Goal: Find specific fact: Find specific fact

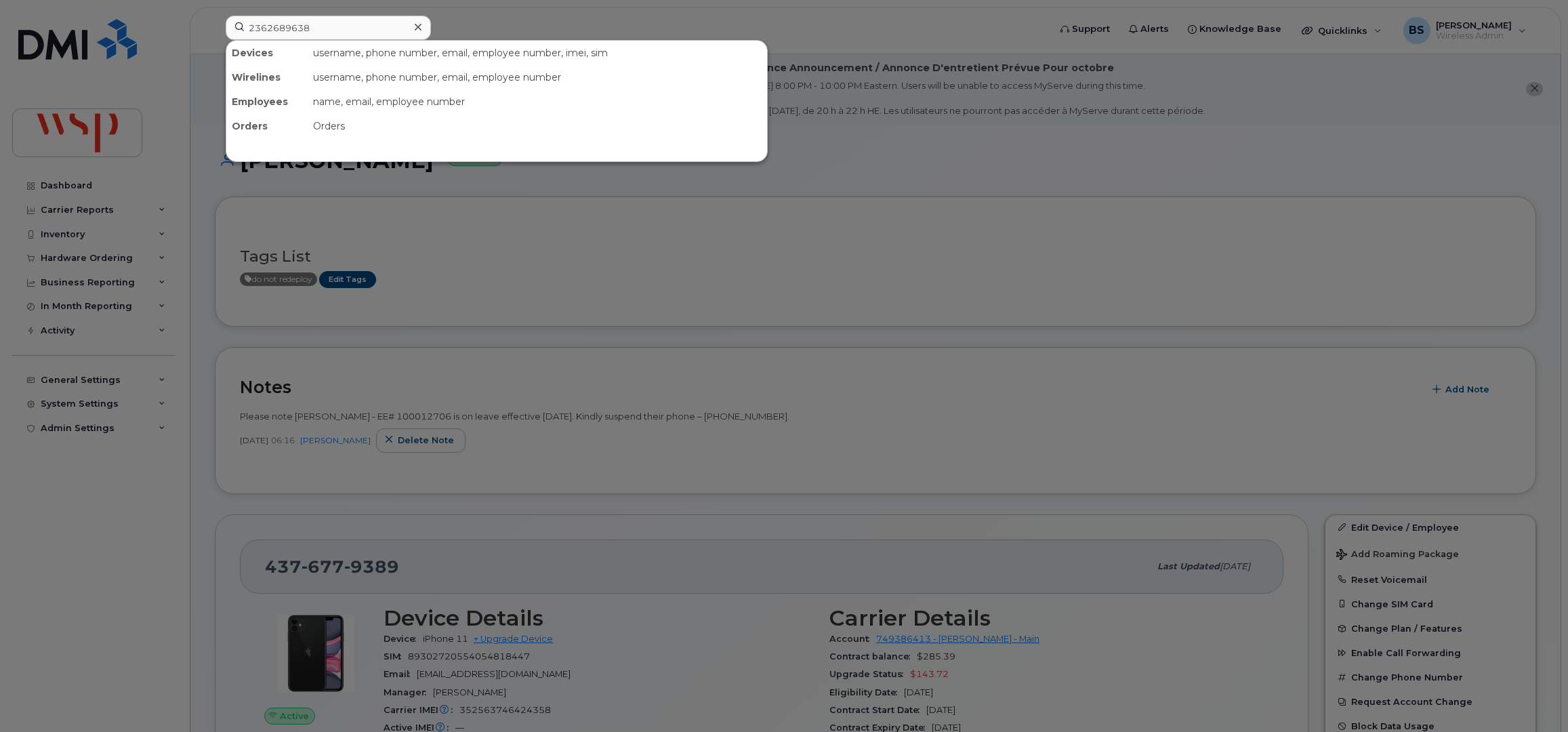
scroll to position [180, 0]
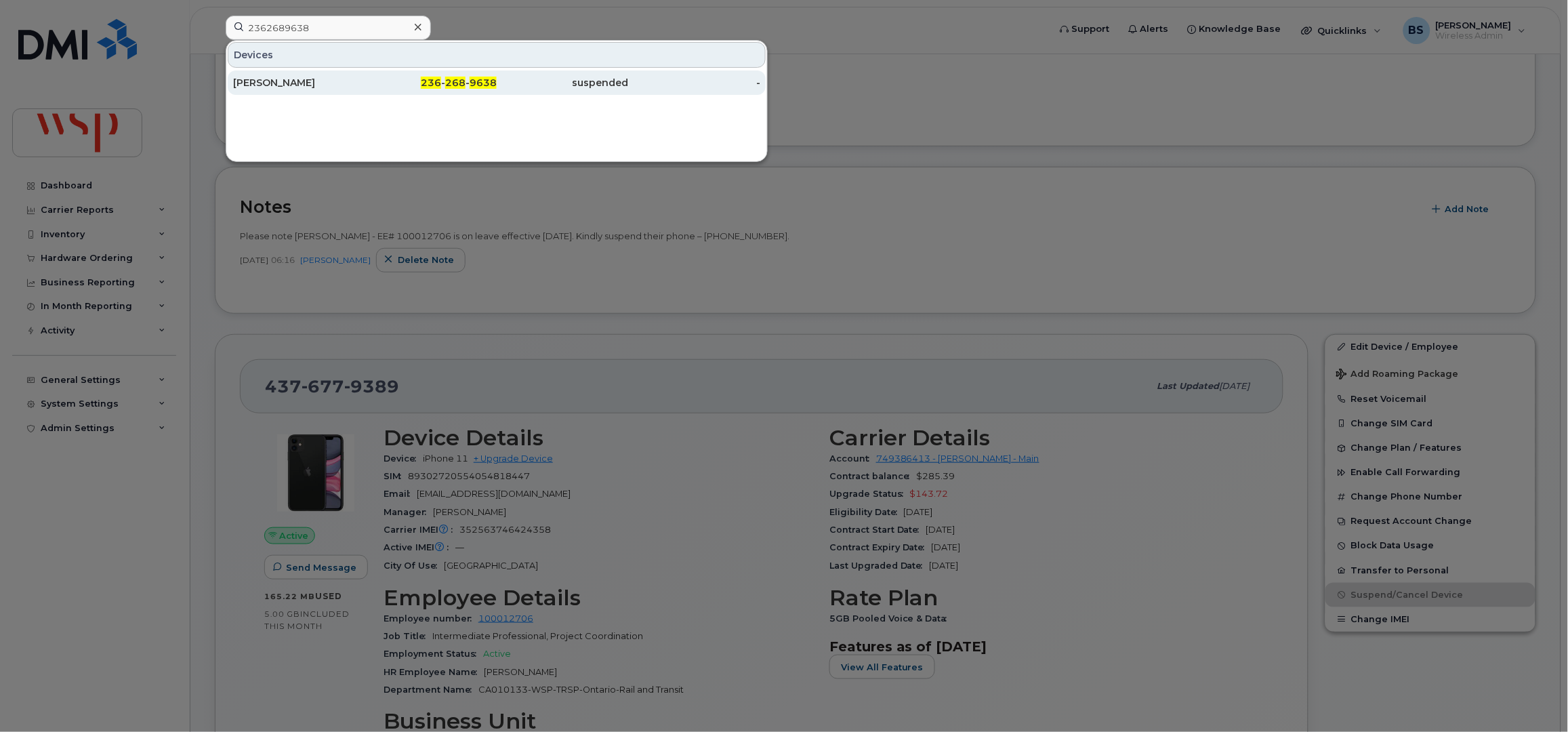
type input "2362689638"
click at [250, 83] on div "[PERSON_NAME]" at bounding box center [299, 83] width 132 height 14
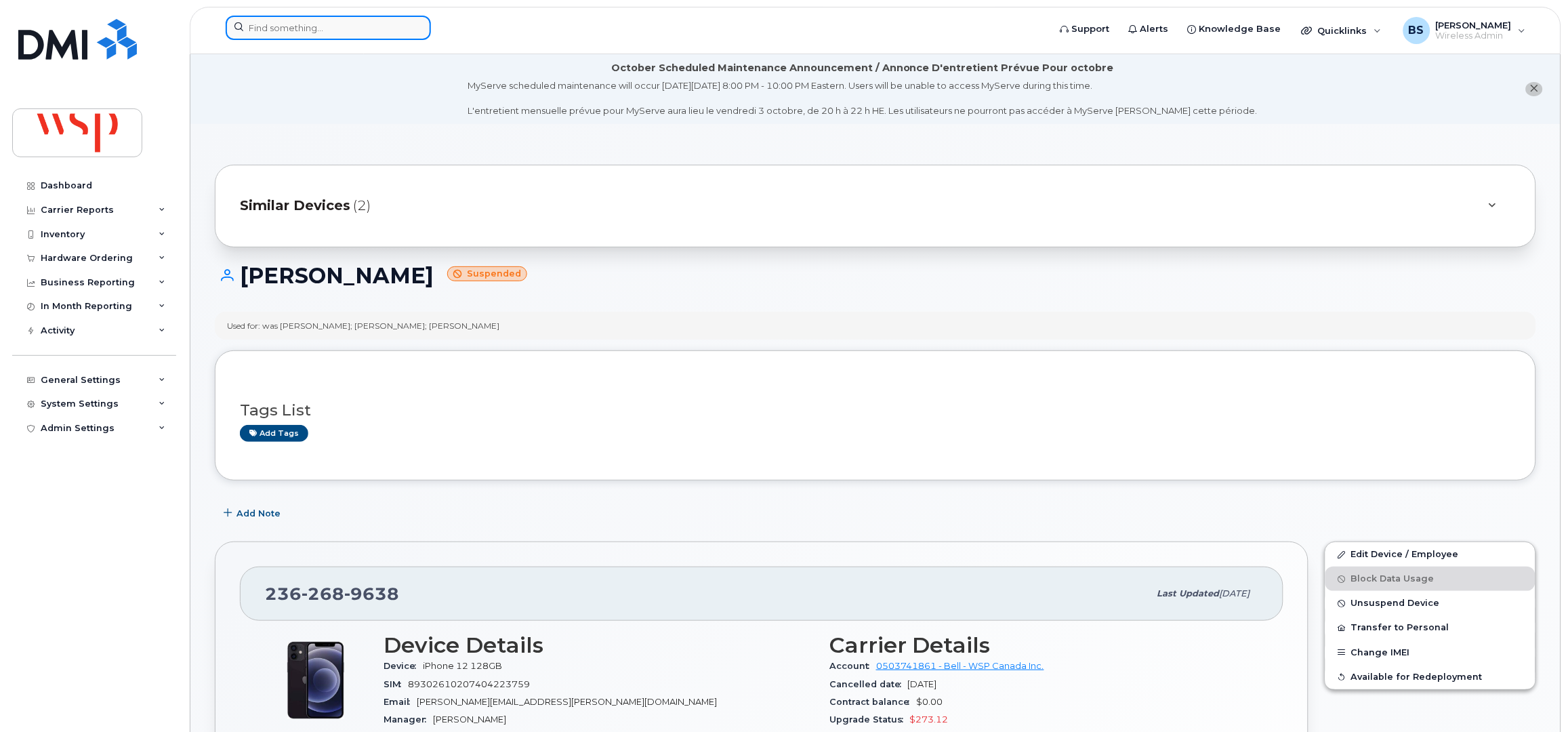
click at [338, 28] on input at bounding box center [329, 28] width 205 height 25
paste input "2362689638"
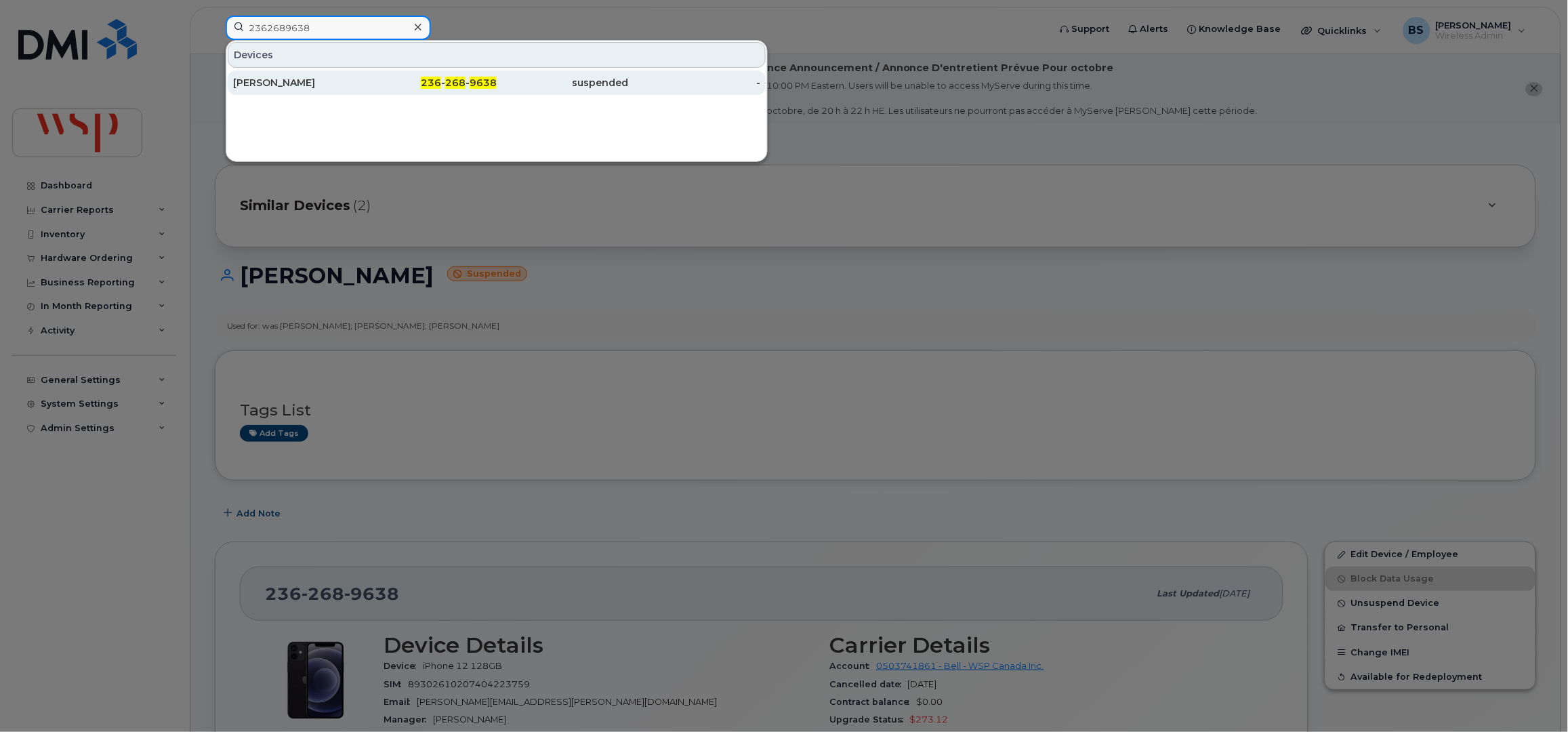
type input "2362689638"
click at [278, 80] on div "[PERSON_NAME]" at bounding box center [299, 83] width 132 height 14
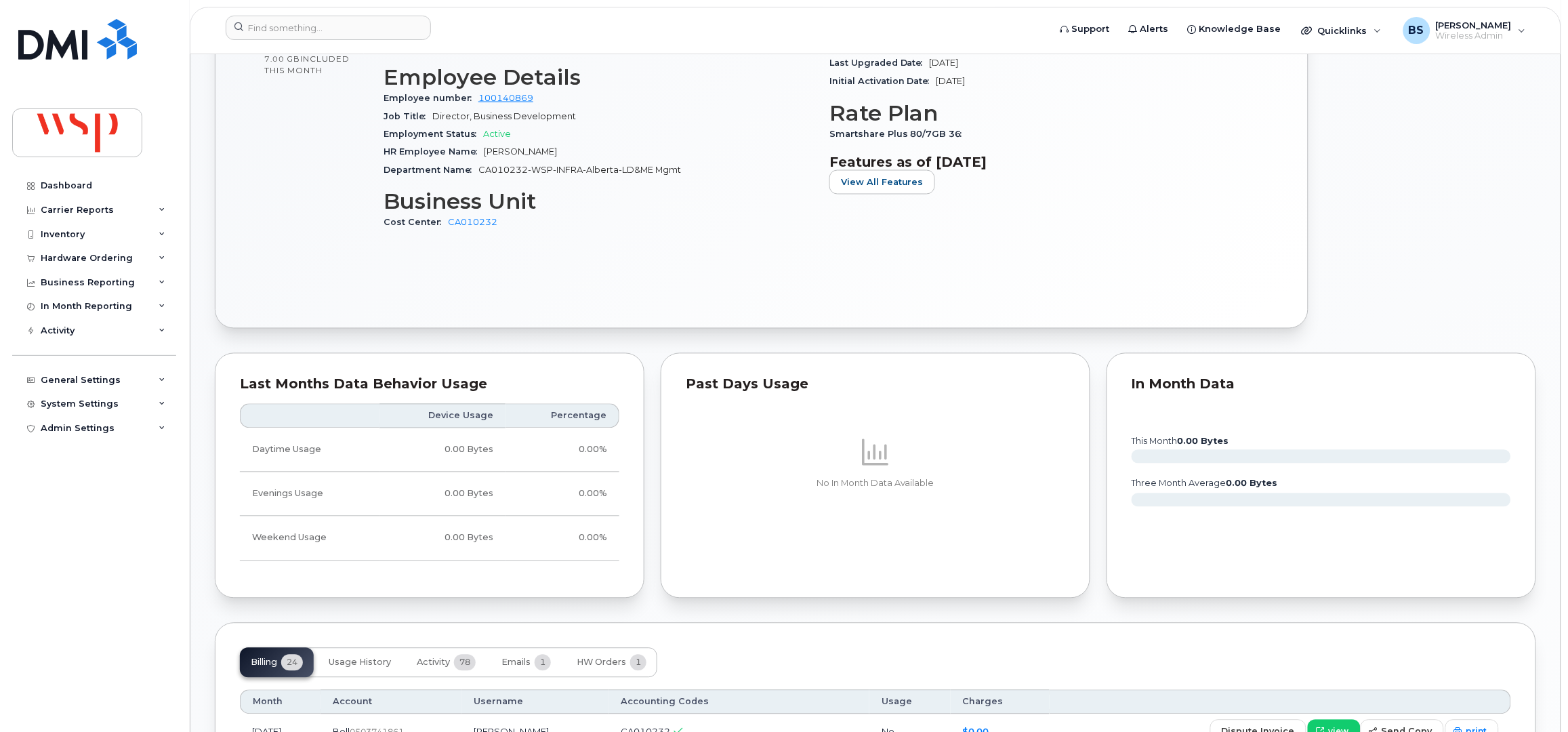
scroll to position [451, 0]
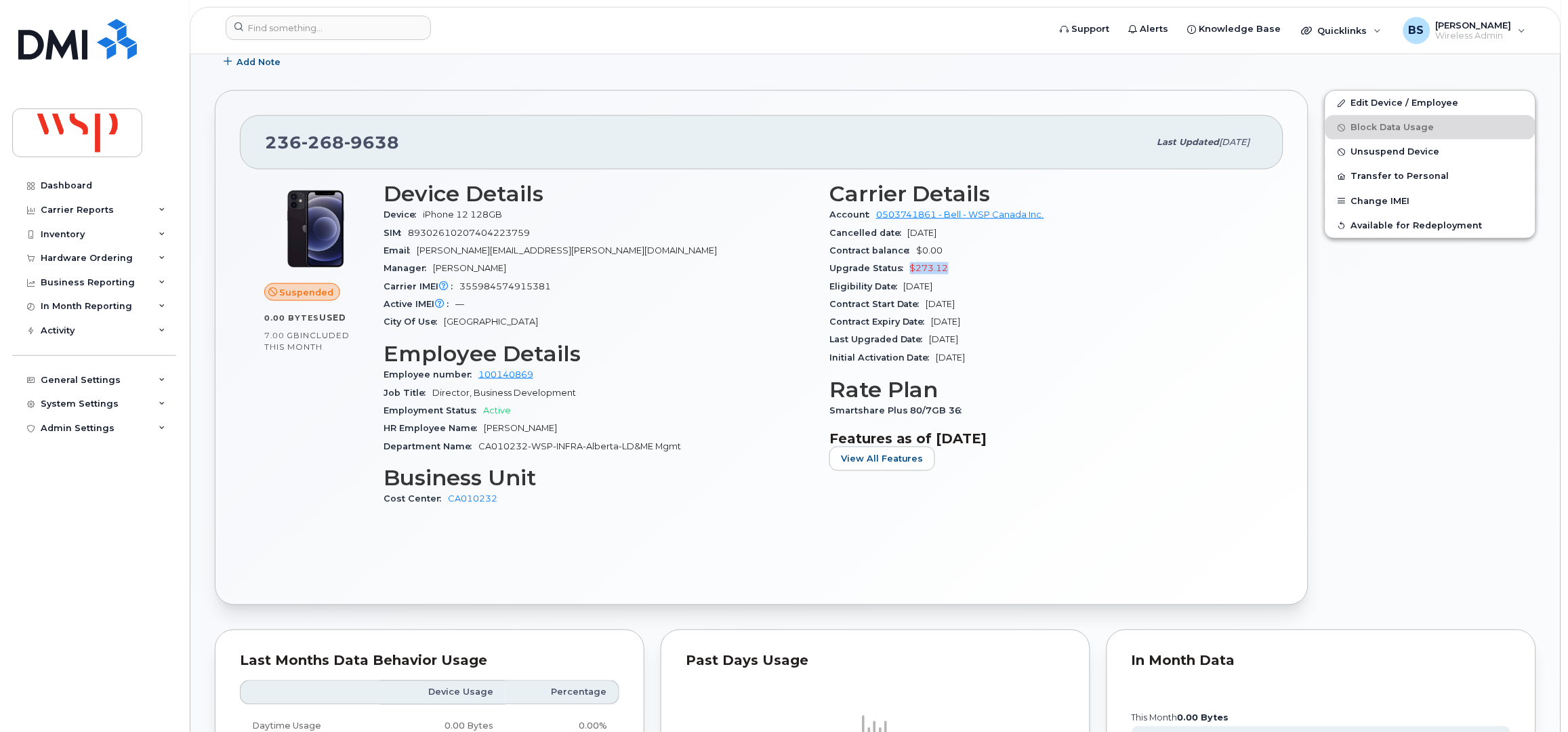
drag, startPoint x: 952, startPoint y: 273, endPoint x: 889, endPoint y: 284, distance: 64.0
click at [902, 273] on div "Upgrade Status $273.12" at bounding box center [1044, 268] width 430 height 18
copy span "$273.12"
drag, startPoint x: 402, startPoint y: 145, endPoint x: 261, endPoint y: 151, distance: 141.1
click at [261, 151] on div "[PHONE_NUMBER] Last updated [DATE]" at bounding box center [761, 142] width 1043 height 54
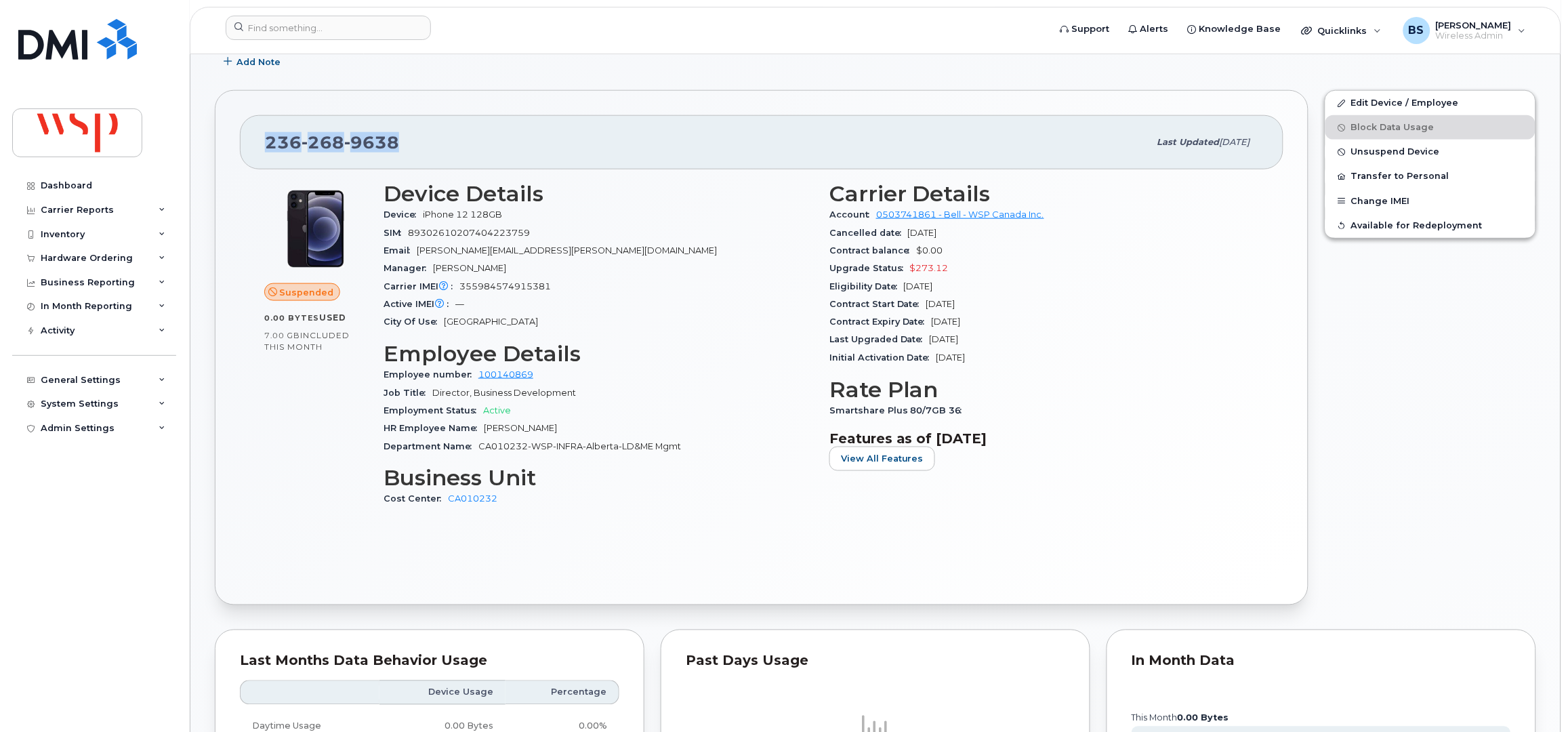
copy span "[PHONE_NUMBER]"
drag, startPoint x: 498, startPoint y: 501, endPoint x: 440, endPoint y: 502, distance: 58.0
click at [440, 502] on div "Cost Center CA010232" at bounding box center [598, 499] width 430 height 18
copy link "CA010232"
